Goal: Task Accomplishment & Management: Manage account settings

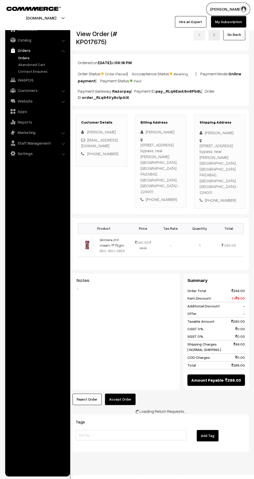
click at [124, 393] on button "Accept Order" at bounding box center [120, 398] width 31 height 11
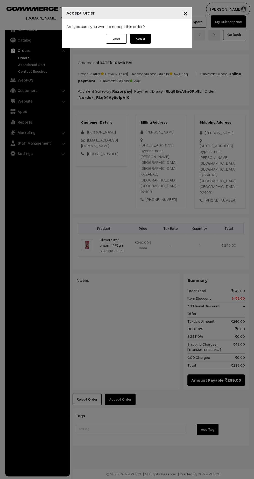
click at [140, 40] on button "Accept" at bounding box center [140, 39] width 21 height 10
click at [140, 35] on button "Confirm" at bounding box center [140, 39] width 21 height 10
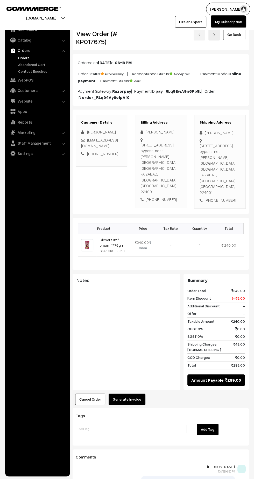
click at [135, 393] on button "Generate Invoice" at bounding box center [127, 398] width 37 height 11
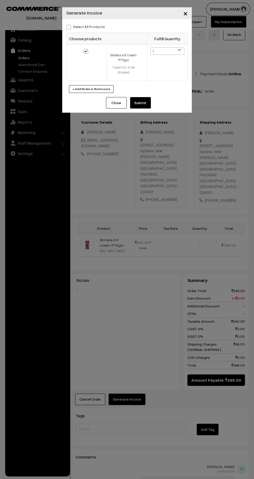
click at [150, 100] on button "Submit" at bounding box center [140, 102] width 21 height 11
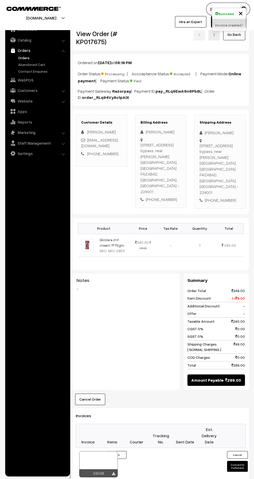
click at [113, 472] on icon at bounding box center [113, 473] width 3 height 3
